Goal: Information Seeking & Learning: Learn about a topic

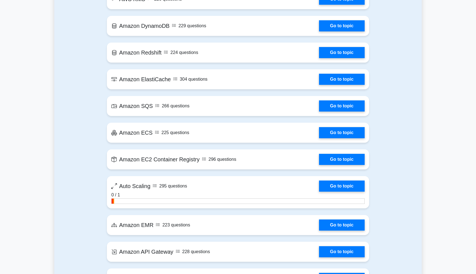
scroll to position [754, 0]
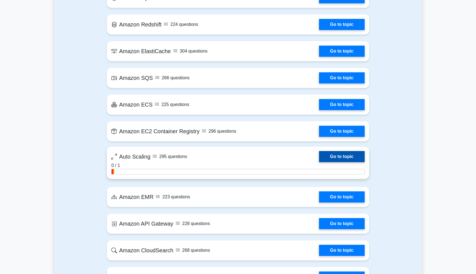
click at [354, 154] on link "Go to topic" at bounding box center [342, 156] width 46 height 11
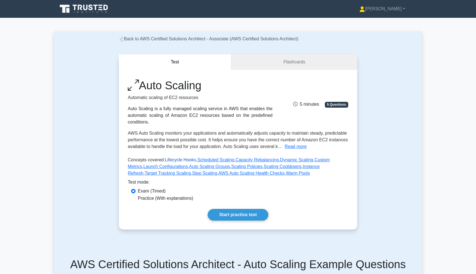
click at [176, 160] on link "Lifecycle Hooks" at bounding box center [180, 159] width 31 height 5
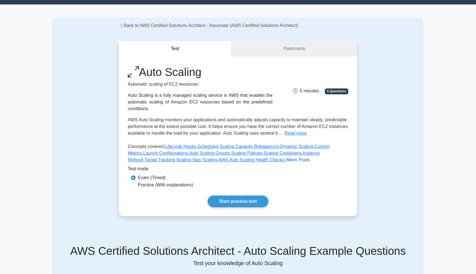
scroll to position [14, 0]
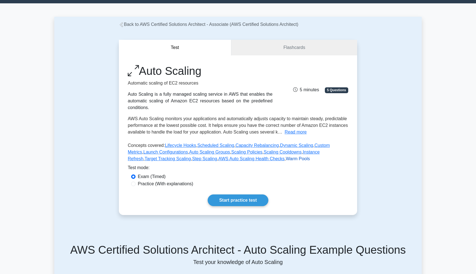
click at [286, 160] on link "Warm Pools" at bounding box center [298, 158] width 24 height 5
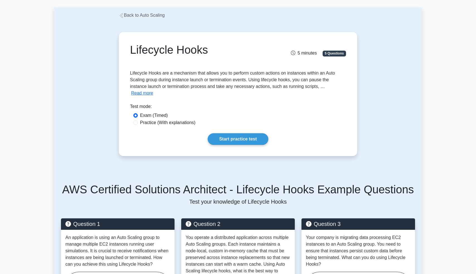
scroll to position [11, 0]
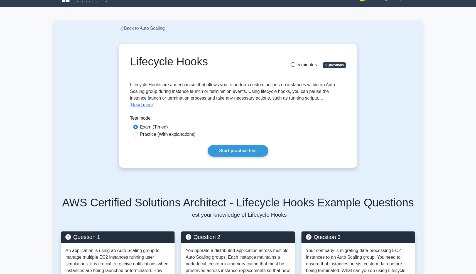
click at [322, 102] on div "Lifecycle Hooks 5 minutes 5 Questions Lifecycle Hooks are a mechanism that allo…" at bounding box center [238, 106] width 234 height 120
click at [153, 102] on button "Read more" at bounding box center [142, 105] width 22 height 7
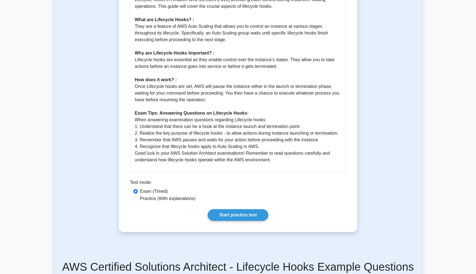
scroll to position [177, 0]
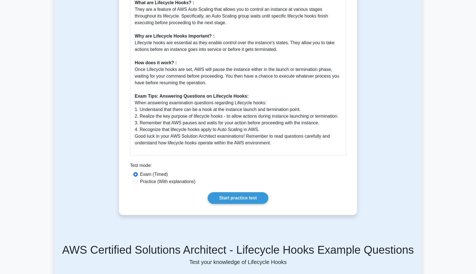
click at [181, 182] on label "Practice (With explanations)" at bounding box center [167, 181] width 55 height 7
click at [138, 182] on input "Practice (With explanations)" at bounding box center [135, 181] width 4 height 4
radio input "true"
click at [242, 200] on link "Start practice test" at bounding box center [238, 198] width 60 height 12
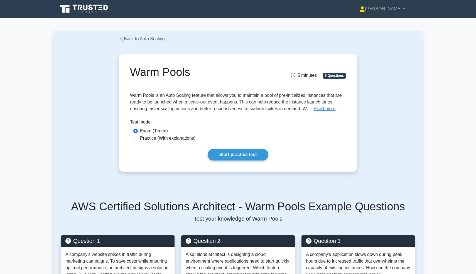
click at [150, 139] on label "Practice (With explanations)" at bounding box center [167, 138] width 55 height 7
click at [138, 139] on input "Practice (With explanations)" at bounding box center [135, 138] width 4 height 4
radio input "true"
click at [217, 151] on link "Start practice test" at bounding box center [238, 155] width 60 height 12
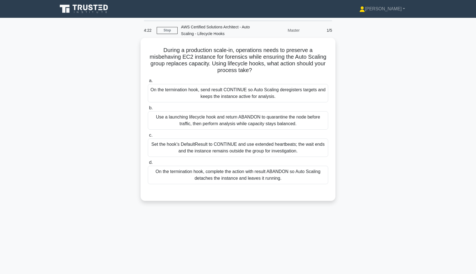
click at [286, 86] on div "On the termination hook, send result CONTINUE so Auto Scaling deregisters targe…" at bounding box center [238, 93] width 180 height 18
click at [148, 83] on input "a. On the termination hook, send result CONTINUE so Auto Scaling deregisters ta…" at bounding box center [148, 81] width 0 height 4
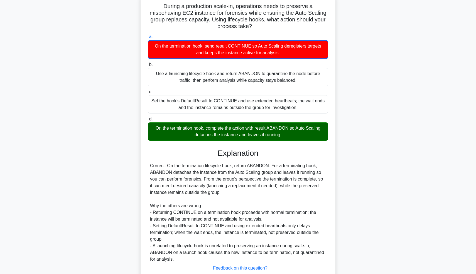
scroll to position [76, 0]
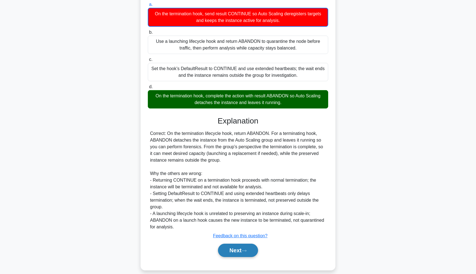
click at [228, 245] on button "Next" at bounding box center [238, 250] width 40 height 13
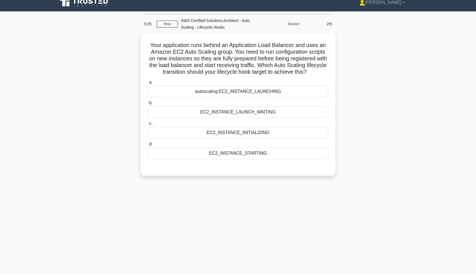
scroll to position [6, 0]
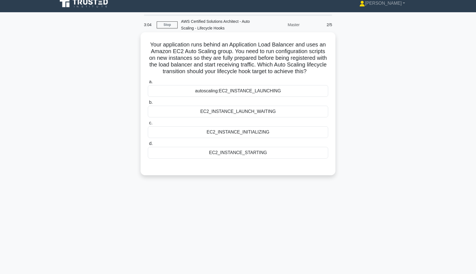
click at [299, 91] on div "autoscaling:EC2_INSTANCE_LAUNCHING" at bounding box center [238, 91] width 180 height 12
click at [148, 84] on input "a. autoscaling:EC2_INSTANCE_LAUNCHING" at bounding box center [148, 82] width 0 height 4
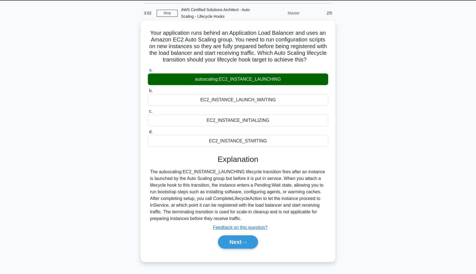
scroll to position [18, 0]
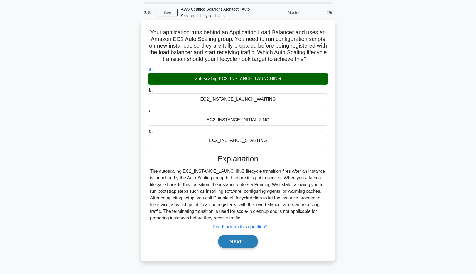
click at [252, 246] on button "Next" at bounding box center [238, 241] width 40 height 13
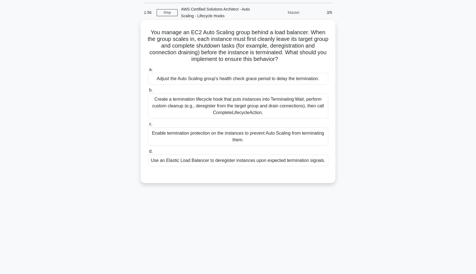
click at [238, 113] on div "Create a termination lifecycle hook that puts instances into Terminating:Wait, …" at bounding box center [238, 105] width 180 height 25
click at [148, 92] on input "b. Create a termination lifecycle hook that puts instances into Terminating:Wai…" at bounding box center [148, 90] width 0 height 4
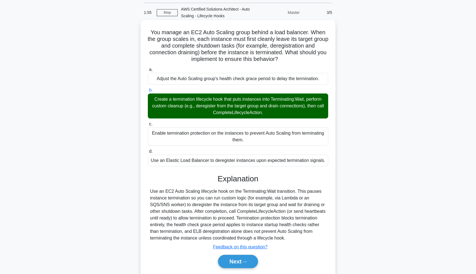
scroll to position [36, 0]
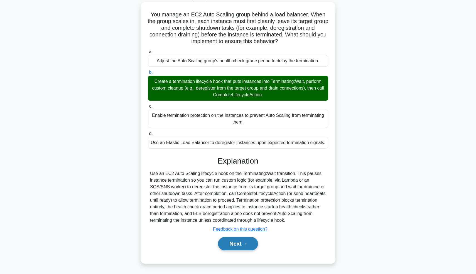
click at [235, 246] on button "Next" at bounding box center [238, 243] width 40 height 13
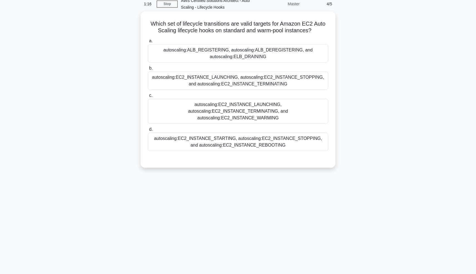
click at [283, 107] on div "autoscaling:EC2_INSTANCE_LAUNCHING, autoscaling:EC2_INSTANCE_TERMINATING, and a…" at bounding box center [238, 111] width 180 height 25
click at [148, 97] on input "c. autoscaling:EC2_INSTANCE_LAUNCHING, autoscaling:EC2_INSTANCE_TERMINATING, an…" at bounding box center [148, 96] width 0 height 4
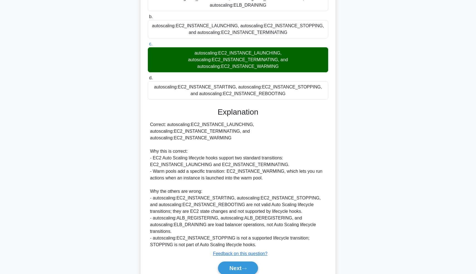
scroll to position [89, 0]
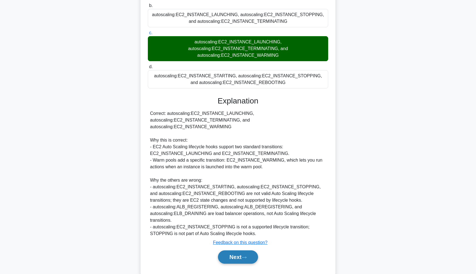
click at [239, 250] on button "Next" at bounding box center [238, 256] width 40 height 13
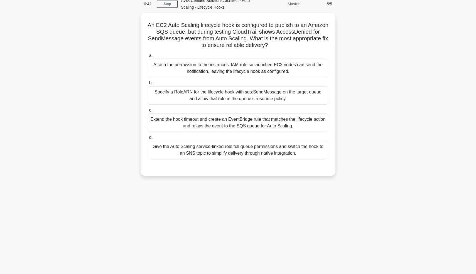
scroll to position [17, 0]
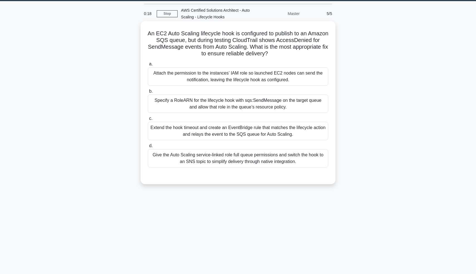
click at [237, 78] on div "Attach the permission to the instances’ IAM role so launched EC2 nodes can send…" at bounding box center [238, 76] width 180 height 18
click at [148, 66] on input "a. Attach the permission to the instances’ IAM role so launched EC2 nodes can s…" at bounding box center [148, 64] width 0 height 4
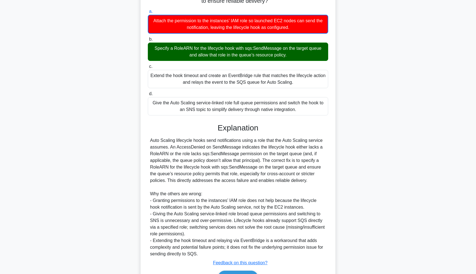
scroll to position [103, 0]
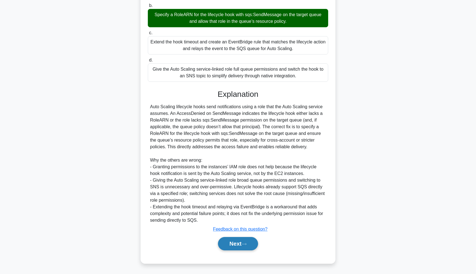
click at [219, 242] on button "Next" at bounding box center [238, 243] width 40 height 13
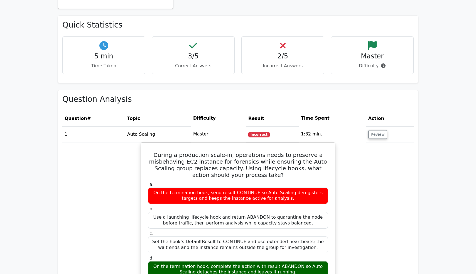
scroll to position [497, 0]
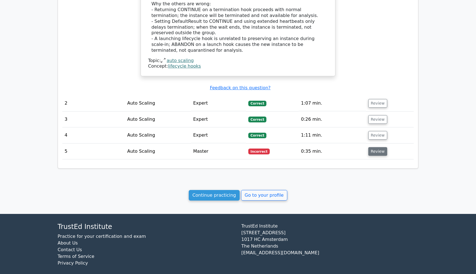
click at [376, 147] on button "Review" at bounding box center [377, 151] width 19 height 9
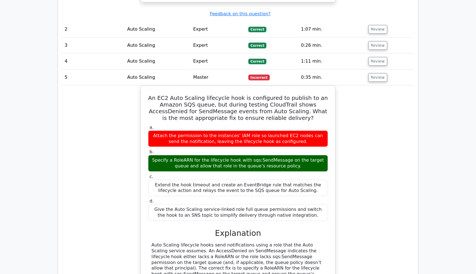
scroll to position [625, 0]
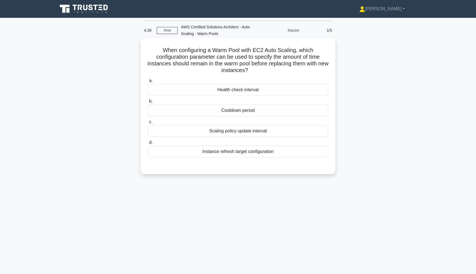
click at [234, 110] on div "Cooldown period" at bounding box center [238, 111] width 180 height 12
click at [148, 103] on input "b. Cooldown period" at bounding box center [148, 102] width 0 height 4
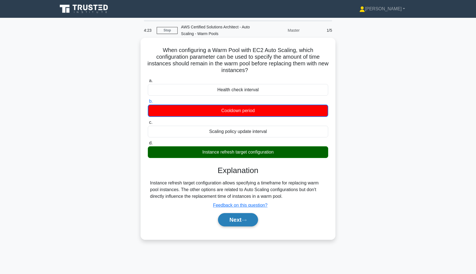
click at [233, 224] on button "Next" at bounding box center [238, 219] width 40 height 13
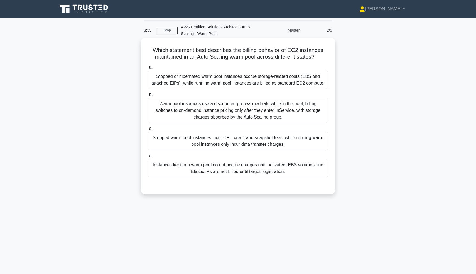
click at [221, 80] on div "Stopped or hibernated warm pool instances accrue storage-related costs (EBS and…" at bounding box center [238, 80] width 180 height 18
click at [148, 69] on input "a. Stopped or hibernated warm pool instances accrue storage-related costs (EBS …" at bounding box center [148, 68] width 0 height 4
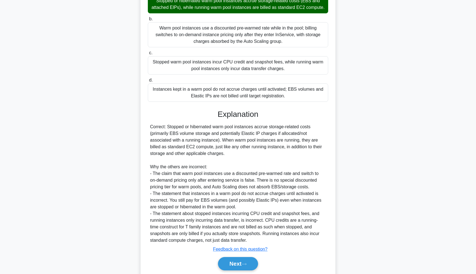
scroll to position [96, 0]
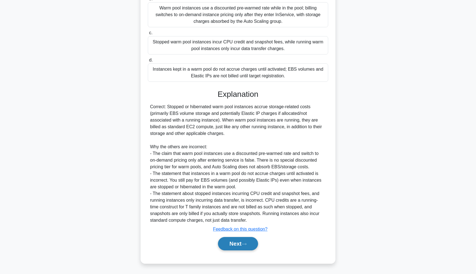
click at [228, 243] on button "Next" at bounding box center [238, 243] width 40 height 13
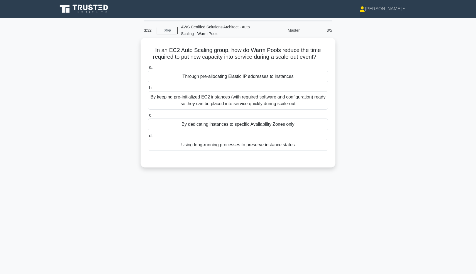
scroll to position [0, 0]
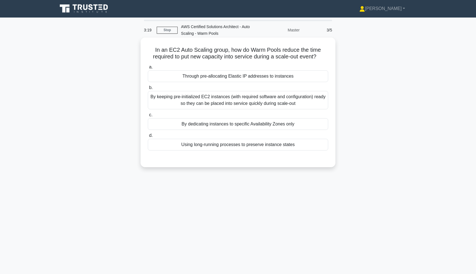
click at [266, 102] on div "By keeping pre-initialized EC2 instances (with required software and configurat…" at bounding box center [238, 100] width 180 height 18
click at [148, 90] on input "b. By keeping pre-initialized EC2 instances (with required software and configu…" at bounding box center [148, 88] width 0 height 4
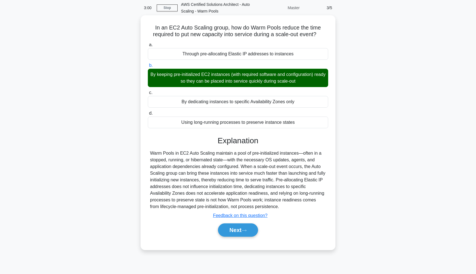
scroll to position [26, 0]
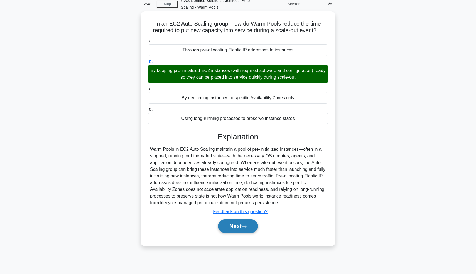
click at [231, 229] on button "Next" at bounding box center [238, 225] width 40 height 13
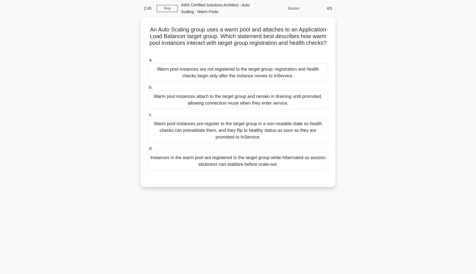
scroll to position [18, 0]
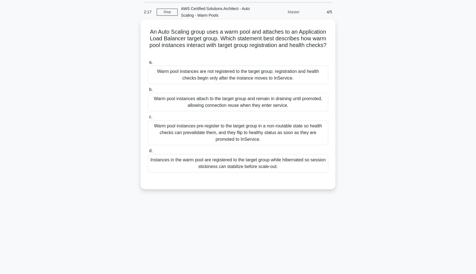
click at [292, 82] on div "Warm pool instances are not registered to the target group; registration and he…" at bounding box center [238, 75] width 180 height 18
click at [148, 64] on input "a. Warm pool instances are not registered to the target group; registration and…" at bounding box center [148, 63] width 0 height 4
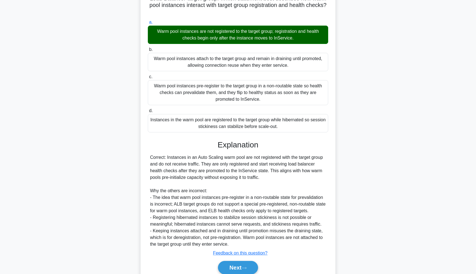
scroll to position [82, 0]
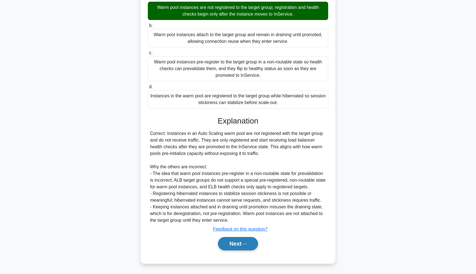
click at [235, 242] on button "Next" at bounding box center [238, 243] width 40 height 13
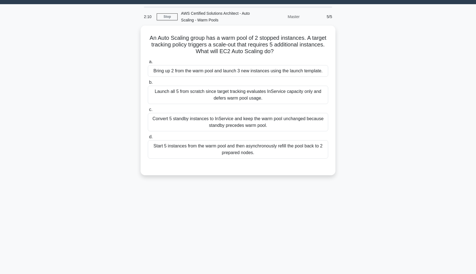
scroll to position [10, 0]
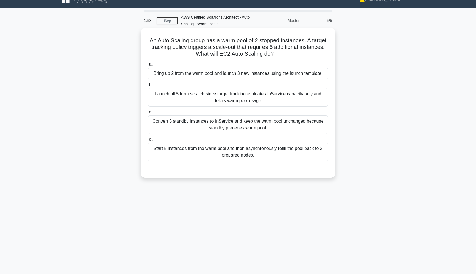
click at [287, 77] on div "Bring up 2 from the warm pool and launch 3 new instances using the launch templ…" at bounding box center [238, 74] width 180 height 12
click at [148, 66] on input "a. Bring up 2 from the warm pool and launch 3 new instances using the launch te…" at bounding box center [148, 65] width 0 height 4
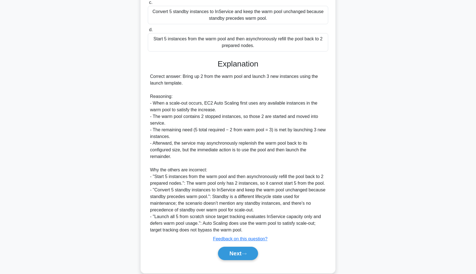
scroll to position [136, 0]
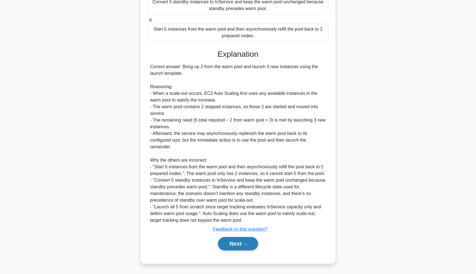
click at [243, 248] on button "Next" at bounding box center [238, 243] width 40 height 13
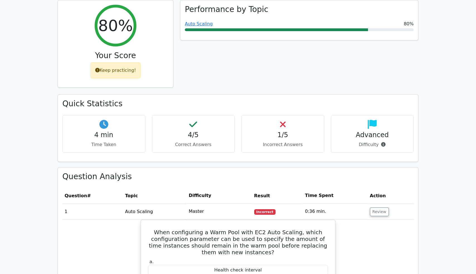
scroll to position [80, 0]
